Goal: Obtain resource: Obtain resource

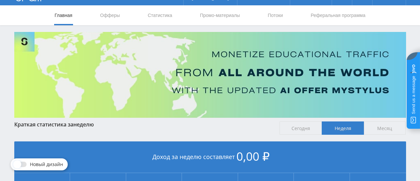
scroll to position [14, 0]
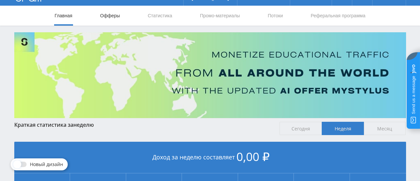
click at [115, 14] on link "Офферы" at bounding box center [110, 16] width 21 height 20
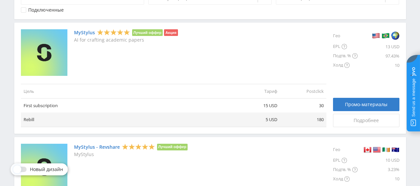
scroll to position [166, 0]
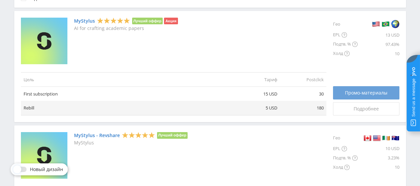
click at [377, 92] on span "Промо-материалы" at bounding box center [366, 92] width 43 height 5
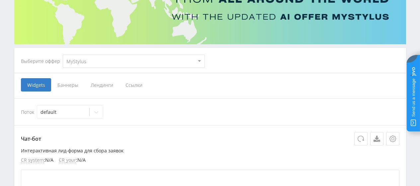
scroll to position [100, 0]
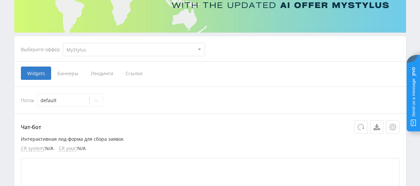
click at [133, 74] on span "Ссылки" at bounding box center [134, 72] width 30 height 13
click at [0, 0] on input "Ссылки" at bounding box center [0, 0] width 0 height 0
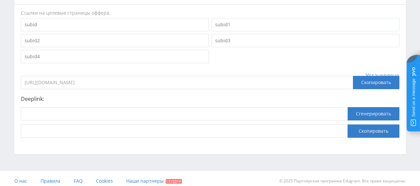
scroll to position [214, 0]
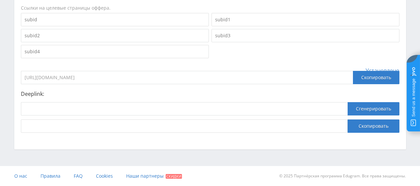
drag, startPoint x: 126, startPoint y: 78, endPoint x: 23, endPoint y: 78, distance: 103.7
click at [23, 78] on input "https://eduforms.org/?rid=2a6becbb92a8a9b1" at bounding box center [187, 77] width 332 height 13
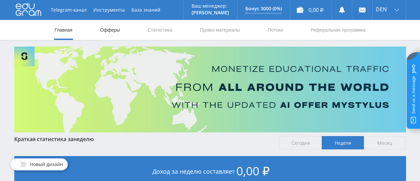
click at [109, 32] on link "Офферы" at bounding box center [110, 30] width 21 height 20
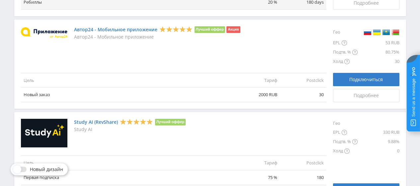
scroll to position [844, 0]
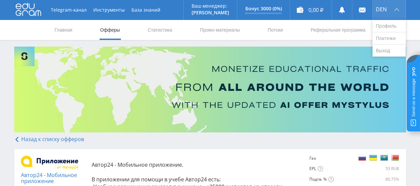
click at [398, 4] on div "DEN" at bounding box center [389, 10] width 33 height 20
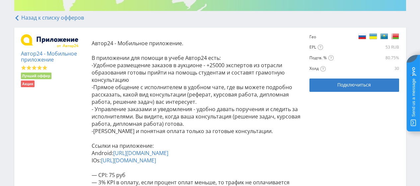
scroll to position [133, 0]
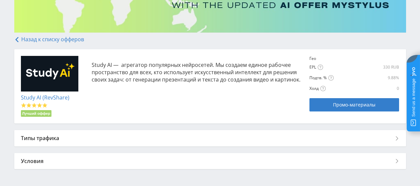
scroll to position [123, 0]
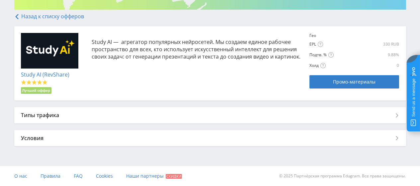
click at [96, 114] on div "Типы трафика" at bounding box center [210, 115] width 392 height 16
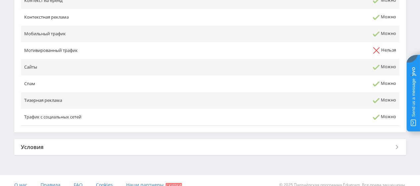
scroll to position [347, 0]
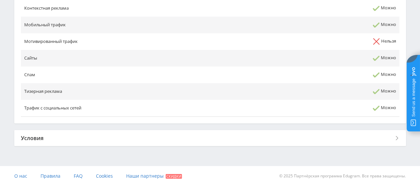
click at [104, 132] on div "Условия" at bounding box center [210, 138] width 392 height 16
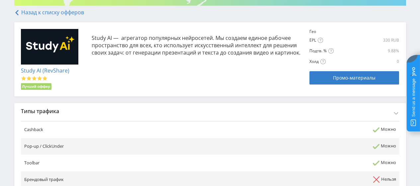
scroll to position [119, 0]
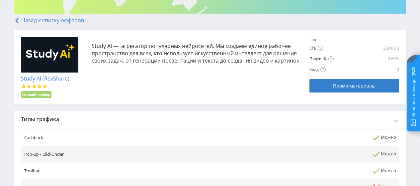
click at [318, 40] on div "Гео" at bounding box center [320, 39] width 21 height 5
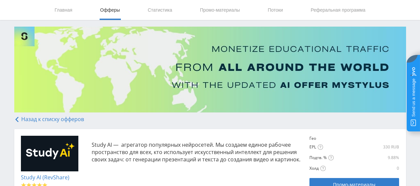
scroll to position [19, 0]
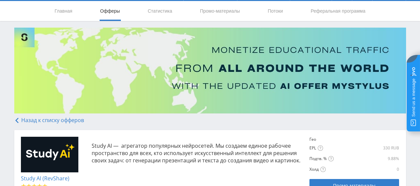
click at [20, 121] on link "Назад к списку офферов" at bounding box center [49, 119] width 70 height 7
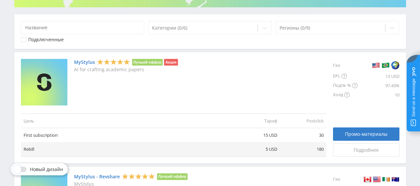
scroll to position [100, 0]
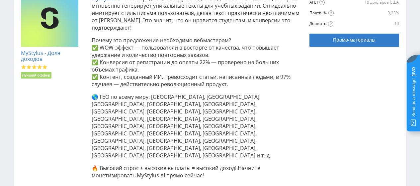
scroll to position [199, 0]
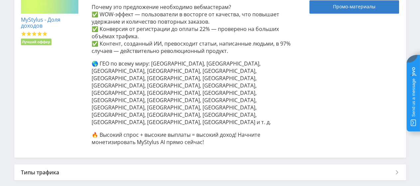
click at [50, 164] on div "Типы трафика" at bounding box center [210, 172] width 392 height 16
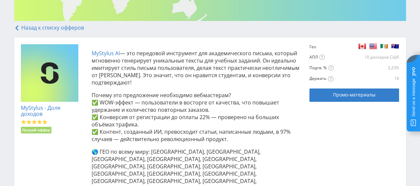
scroll to position [100, 0]
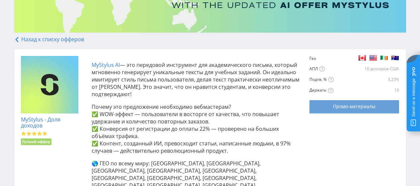
click at [370, 102] on link "Промо-материалы" at bounding box center [355, 106] width 90 height 13
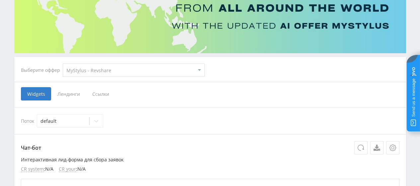
scroll to position [100, 0]
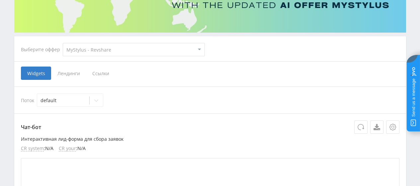
click at [198, 50] on select "MyStylus MyStylus - Revshare Кампус AI Studybay Автор24 Studybay Brazil Study A…" at bounding box center [134, 49] width 142 height 13
select select "339"
click at [63, 43] on select "MyStylus MyStylus - Revshare Кампус AI Studybay Автор24 Studybay Brazil Study A…" at bounding box center [134, 49] width 142 height 13
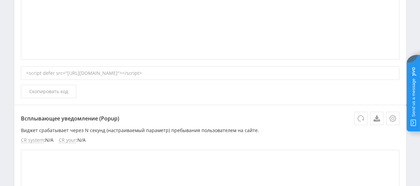
scroll to position [698, 0]
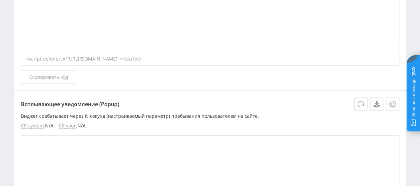
click at [219, 58] on div "<script defer src="[URL][DOMAIN_NAME]"></script>" at bounding box center [210, 59] width 379 height 14
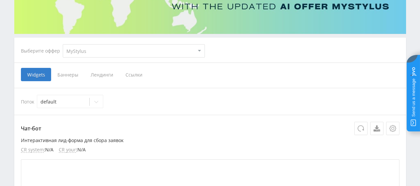
scroll to position [100, 0]
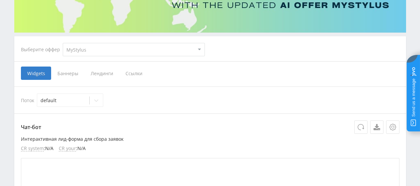
click at [192, 48] on select "MyStylus MyStylus - Revshare Кампус AI Studybay Автор24 Studybay Brazil Study A…" at bounding box center [134, 49] width 142 height 13
select select "340"
click at [63, 43] on select "MyStylus MyStylus - Revshare Кампус AI Studybay Автор24 Studybay Brazil Study A…" at bounding box center [134, 49] width 142 height 13
click at [99, 76] on span "Ссылки" at bounding box center [99, 72] width 30 height 13
click at [0, 0] on input "Ссылки" at bounding box center [0, 0] width 0 height 0
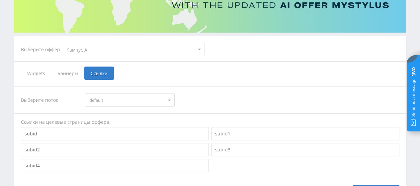
click at [200, 44] on select "MyStylus MyStylus - Revshare Кампус AI Studybay Автор24 Studybay Brazil Study A…" at bounding box center [134, 49] width 142 height 13
select select "341"
click at [63, 43] on select "MyStylus MyStylus - Revshare Кампус AI Studybay Автор24 Studybay Brazil Study A…" at bounding box center [134, 49] width 142 height 13
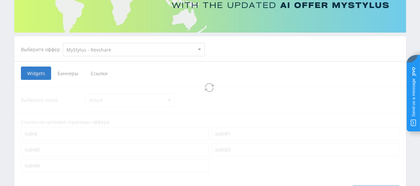
select select "341"
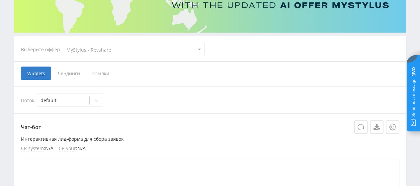
scroll to position [73, 0]
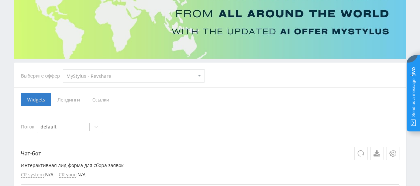
click at [95, 99] on span "Ссылки" at bounding box center [101, 99] width 30 height 13
click at [0, 0] on input "Ссылки" at bounding box center [0, 0] width 0 height 0
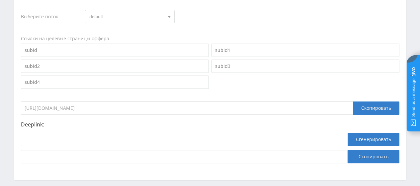
scroll to position [206, 0]
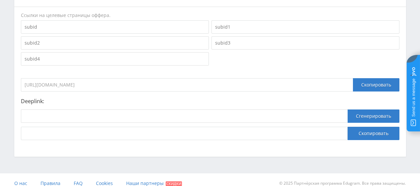
drag, startPoint x: 124, startPoint y: 86, endPoint x: 21, endPoint y: 90, distance: 103.4
click at [21, 90] on input "https://eduforms.org/?rid=97fe2a025e01f0ec" at bounding box center [187, 84] width 332 height 13
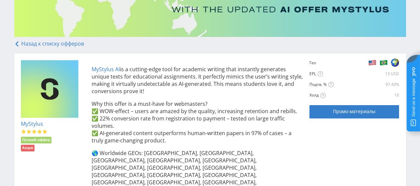
scroll to position [133, 0]
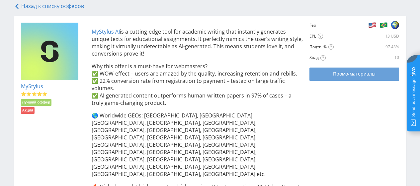
click at [339, 74] on span "Промо-материалы" at bounding box center [354, 73] width 43 height 5
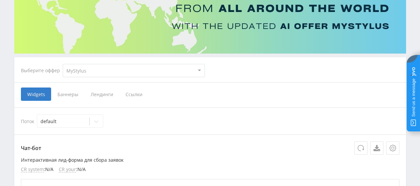
scroll to position [100, 0]
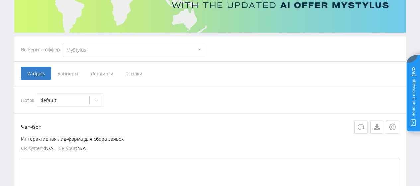
click at [135, 72] on span "Ссылки" at bounding box center [134, 72] width 30 height 13
click at [0, 0] on input "Ссылки" at bounding box center [0, 0] width 0 height 0
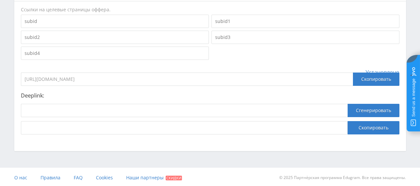
scroll to position [214, 0]
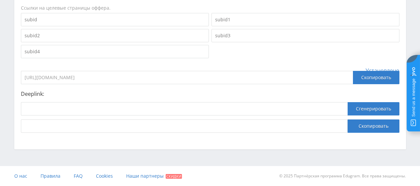
drag, startPoint x: 125, startPoint y: 78, endPoint x: 24, endPoint y: 77, distance: 101.7
click at [24, 77] on input "[URL][DOMAIN_NAME]" at bounding box center [187, 77] width 332 height 13
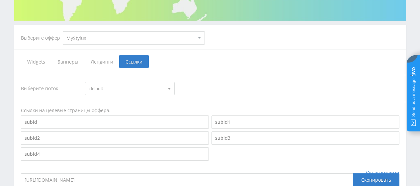
scroll to position [100, 0]
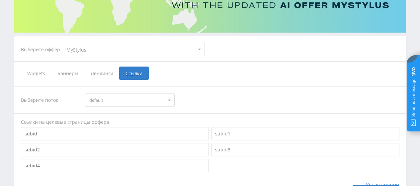
click at [64, 72] on span "Баннеры" at bounding box center [67, 72] width 33 height 13
click at [0, 0] on input "Баннеры" at bounding box center [0, 0] width 0 height 0
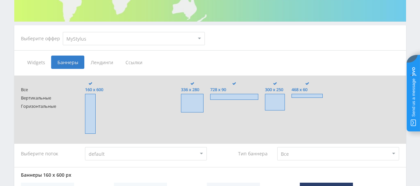
scroll to position [100, 0]
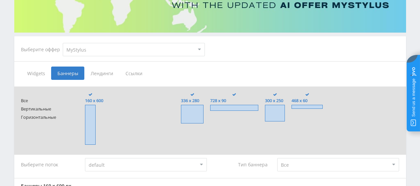
click at [40, 71] on span "Widgets" at bounding box center [36, 72] width 30 height 13
click at [0, 0] on input "Widgets" at bounding box center [0, 0] width 0 height 0
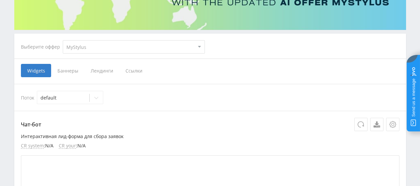
scroll to position [100, 0]
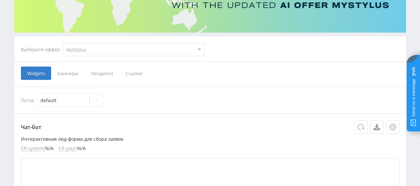
click at [133, 72] on span "Ссылки" at bounding box center [134, 72] width 30 height 13
click at [0, 0] on input "Ссылки" at bounding box center [0, 0] width 0 height 0
